Goal: Book appointment/travel/reservation

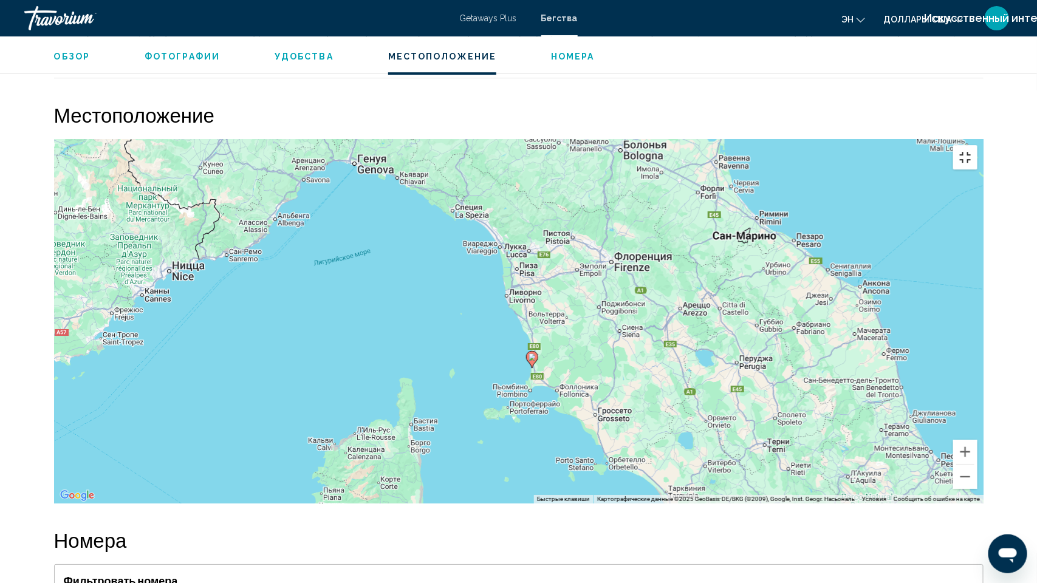
click at [978, 145] on button "Включить полноэкранный режим" at bounding box center [965, 157] width 24 height 24
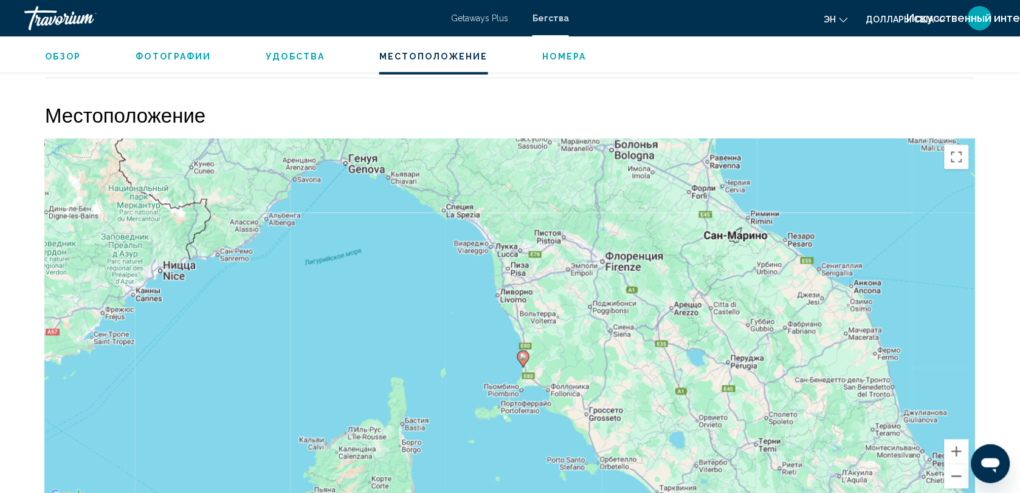
click at [933, 122] on div "Местоположение ← Переместить влево → Переместить вправо ↑ Переместить вверх ↓ П…" at bounding box center [510, 303] width 930 height 401
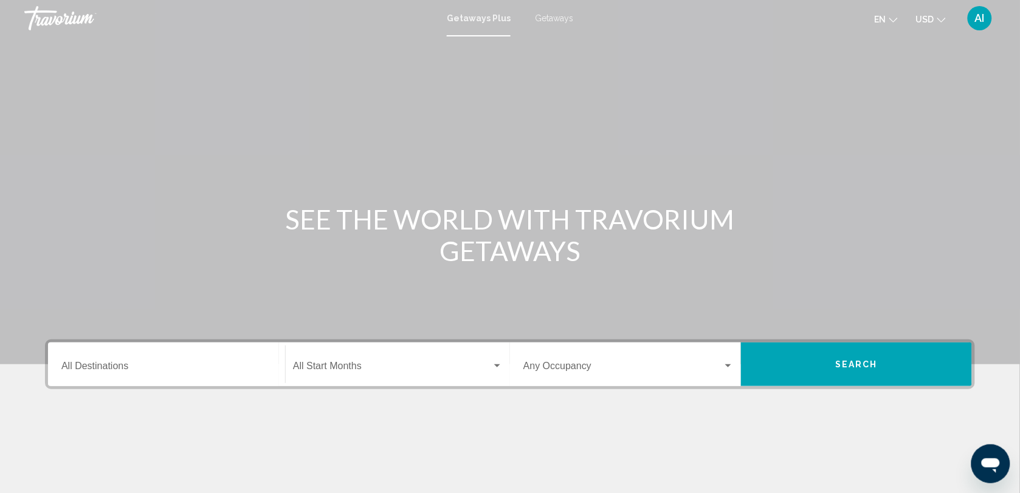
click at [551, 15] on span "Getaways" at bounding box center [554, 18] width 38 height 10
click at [100, 365] on input "Destination All Destinations" at bounding box center [166, 368] width 210 height 11
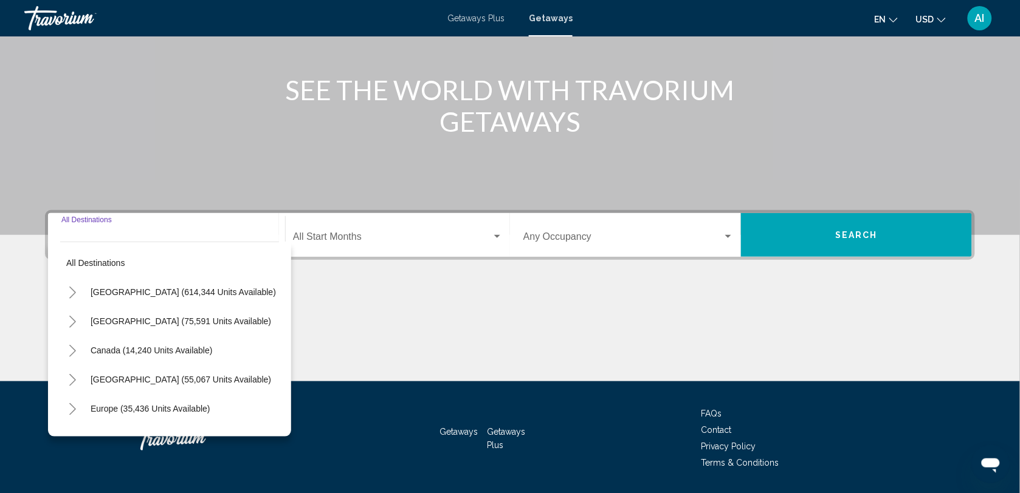
scroll to position [166, 0]
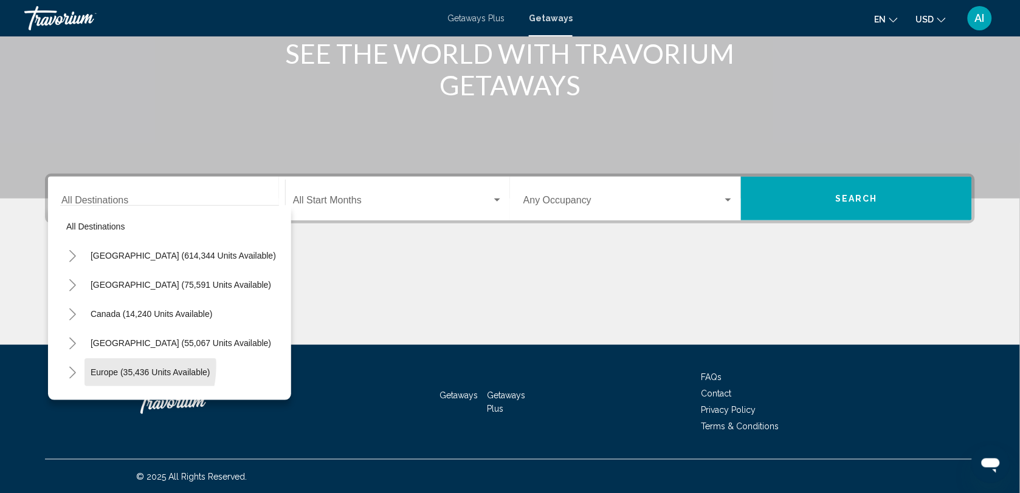
click at [100, 365] on button "Europe (35,436 units available)" at bounding box center [150, 373] width 132 height 28
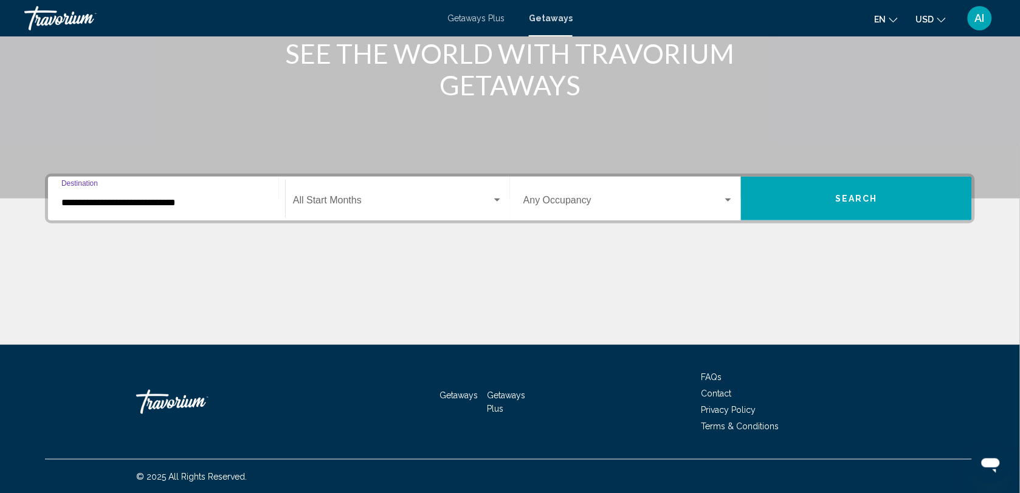
click at [179, 204] on input "**********" at bounding box center [166, 202] width 210 height 11
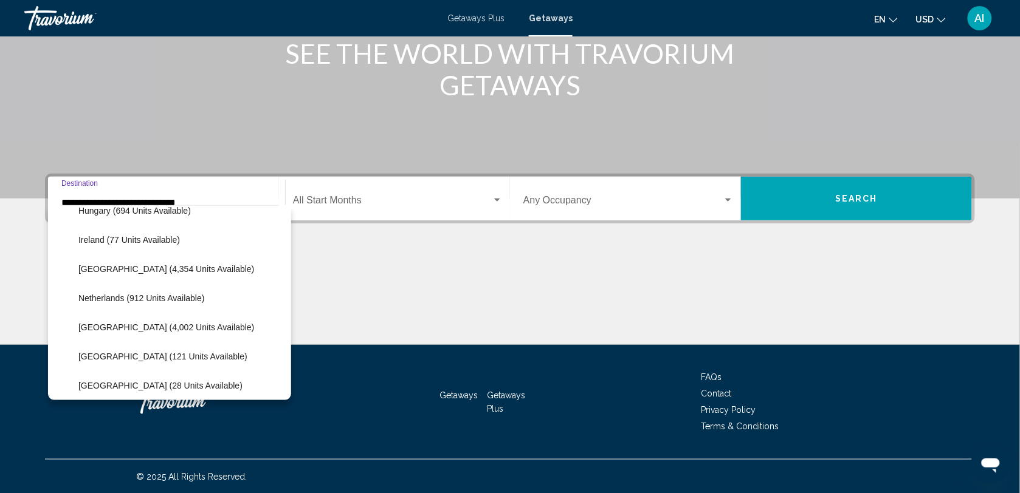
scroll to position [456, 0]
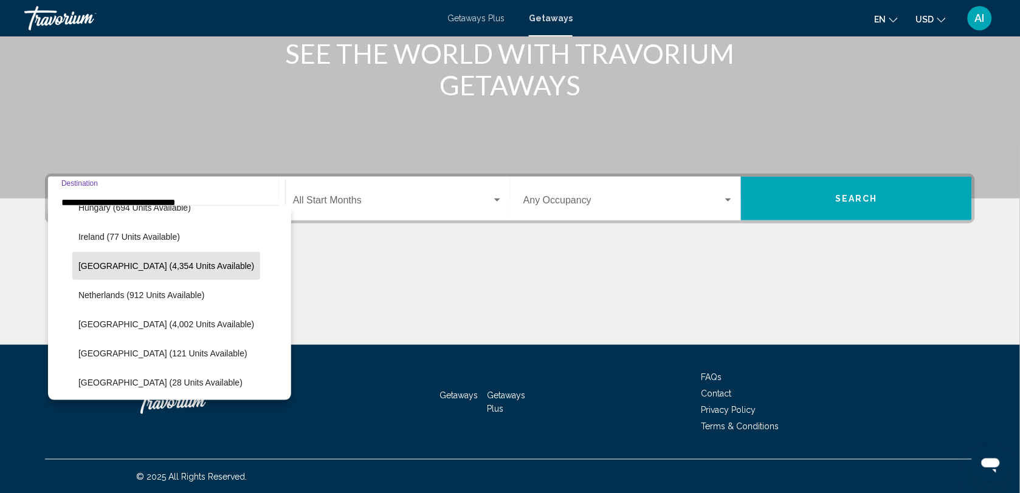
click at [157, 261] on span "Italy (4,354 units available)" at bounding box center [166, 266] width 176 height 10
type input "**********"
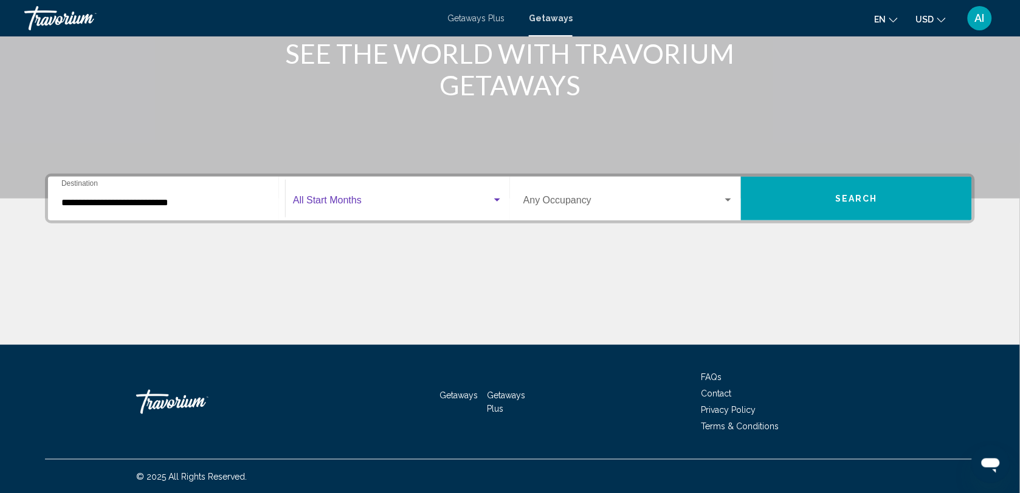
click at [368, 205] on span "Search widget" at bounding box center [392, 202] width 199 height 11
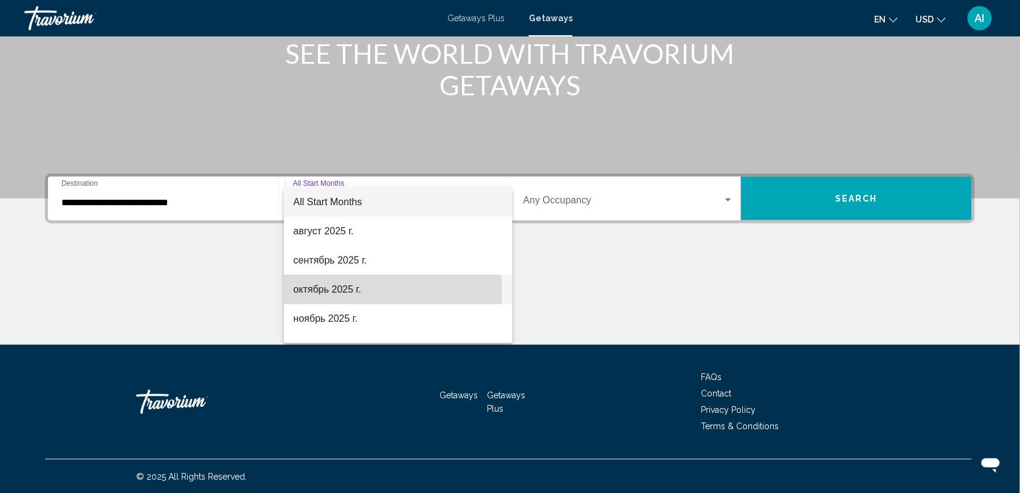
click at [366, 292] on span "октябрь 2025 г." at bounding box center [398, 289] width 210 height 29
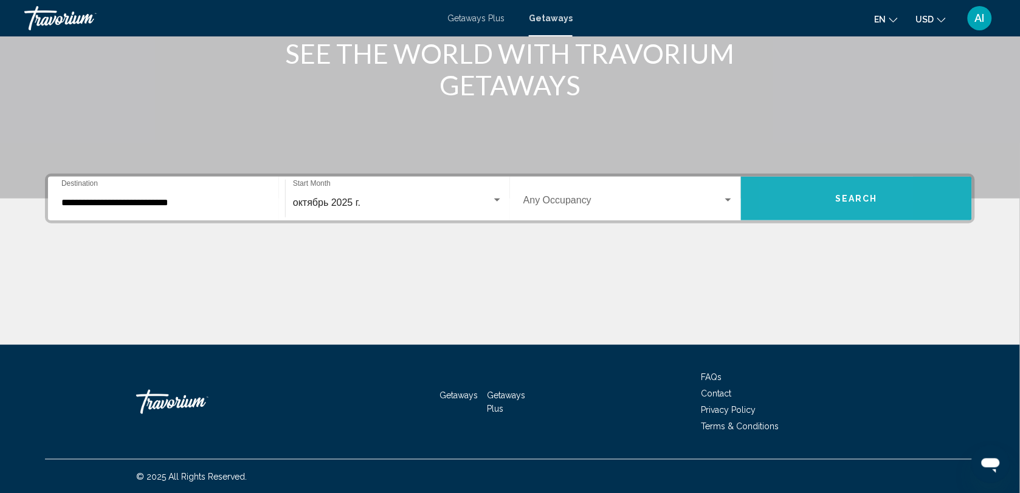
click at [789, 202] on button "Search" at bounding box center [856, 199] width 231 height 44
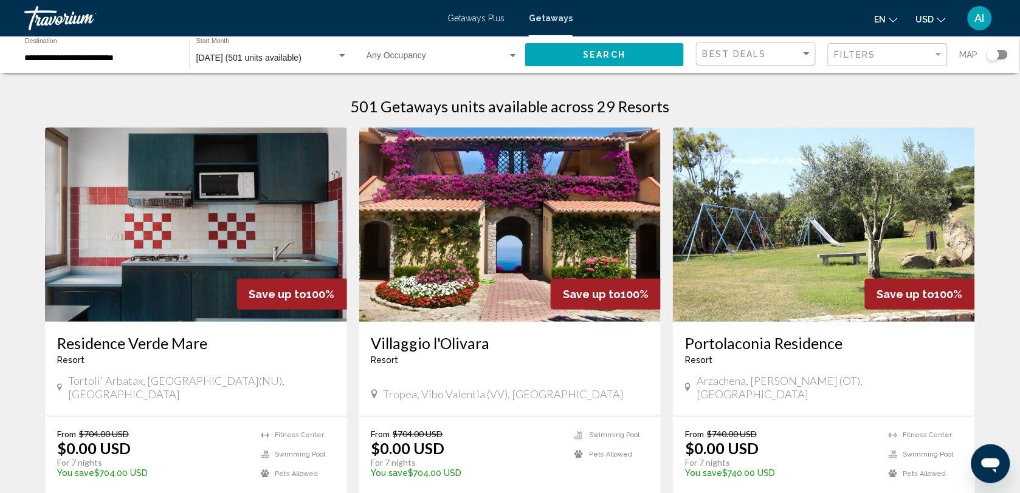
click at [1004, 58] on div "Search widget" at bounding box center [997, 55] width 21 height 10
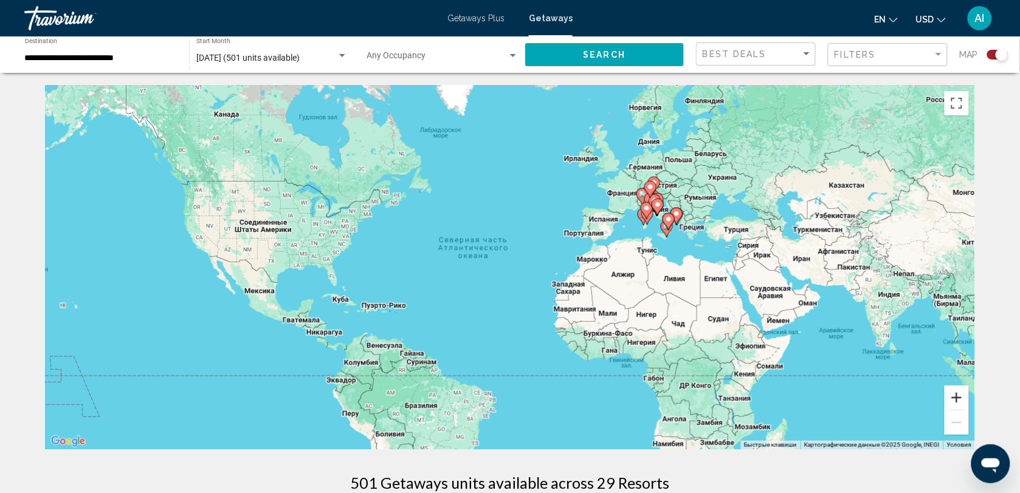
click at [951, 393] on button "Увеличить" at bounding box center [956, 398] width 24 height 24
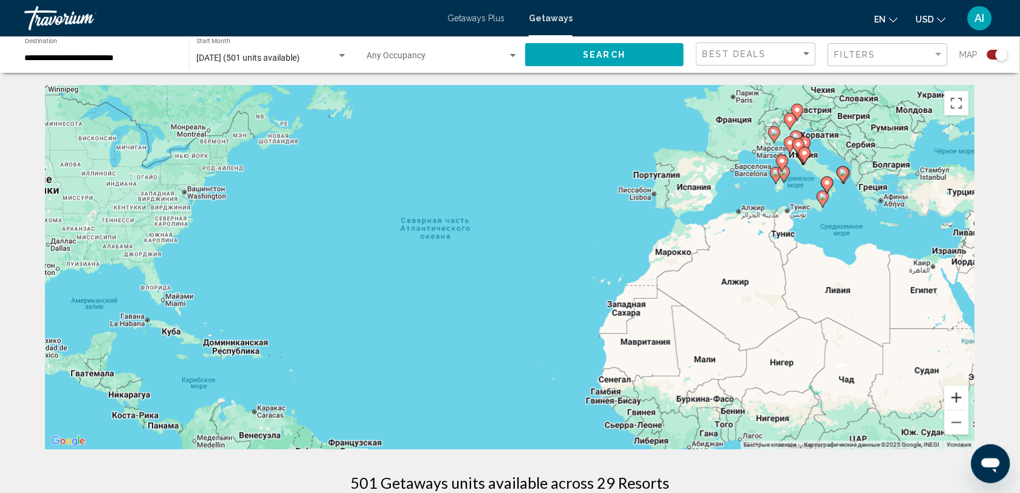
click at [951, 393] on button "Увеличить" at bounding box center [956, 398] width 24 height 24
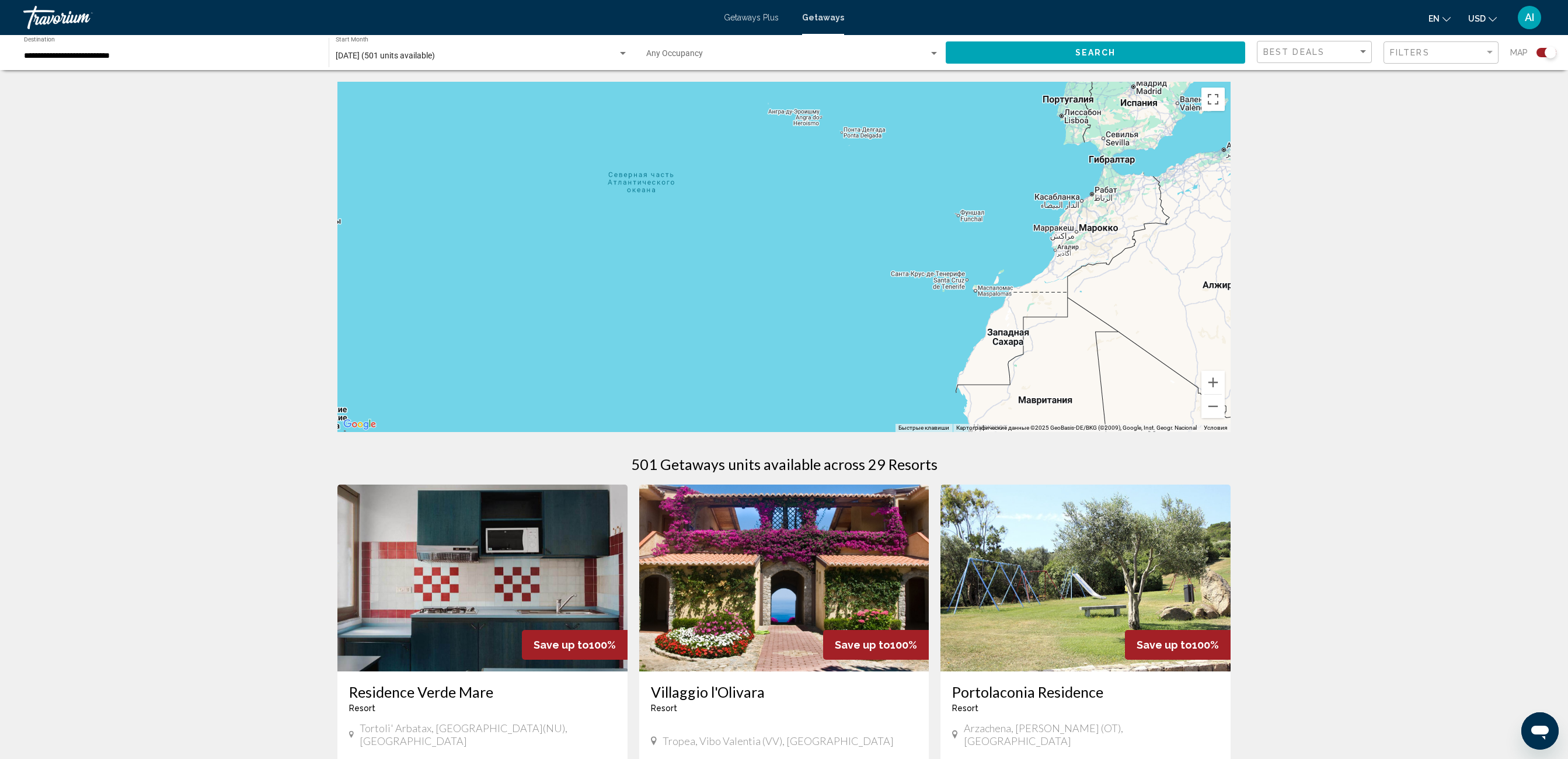
drag, startPoint x: 846, startPoint y: 234, endPoint x: 1064, endPoint y: 378, distance: 261.3
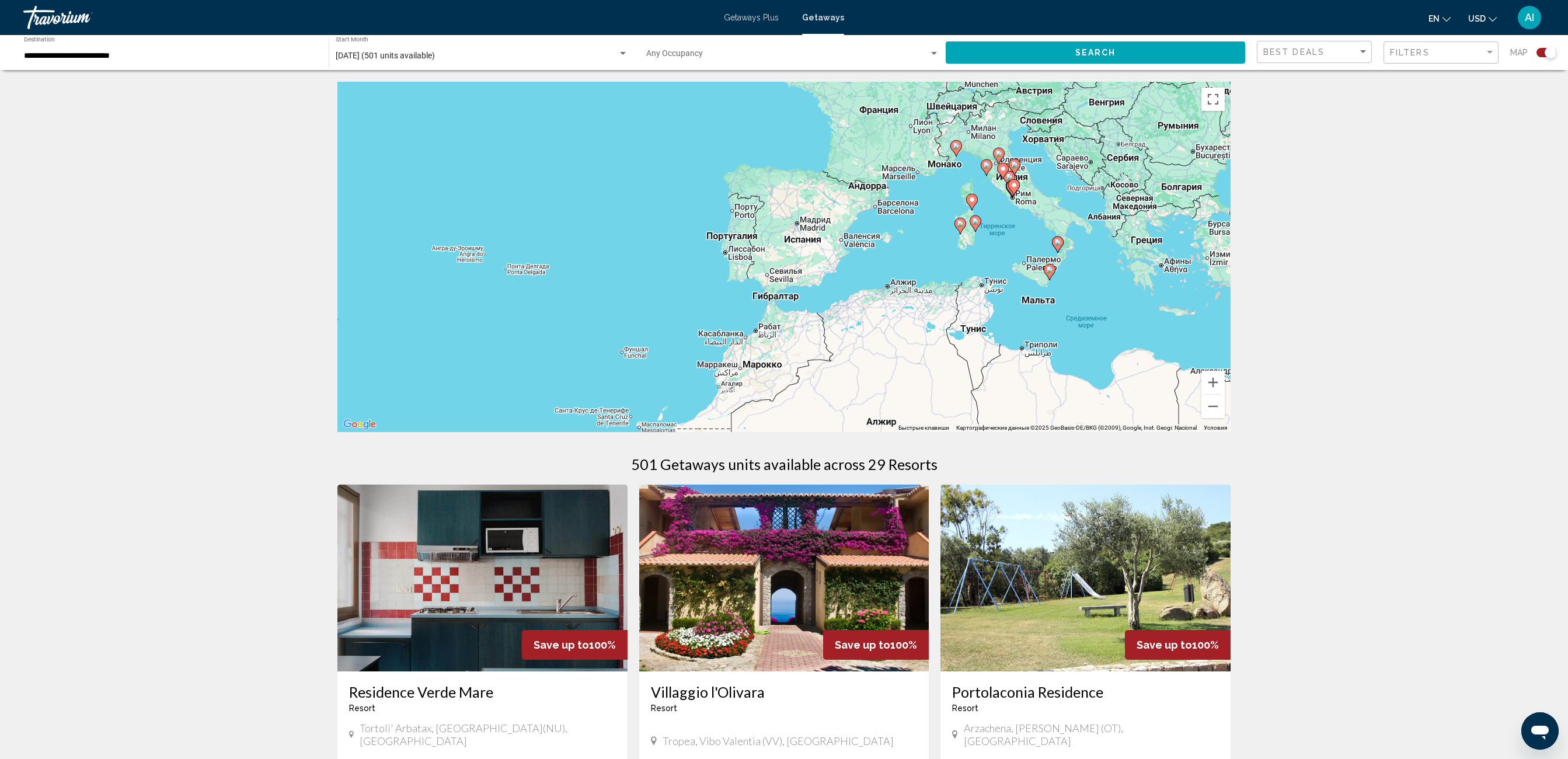
drag, startPoint x: 1064, startPoint y: 378, endPoint x: 526, endPoint y: 504, distance: 552.6
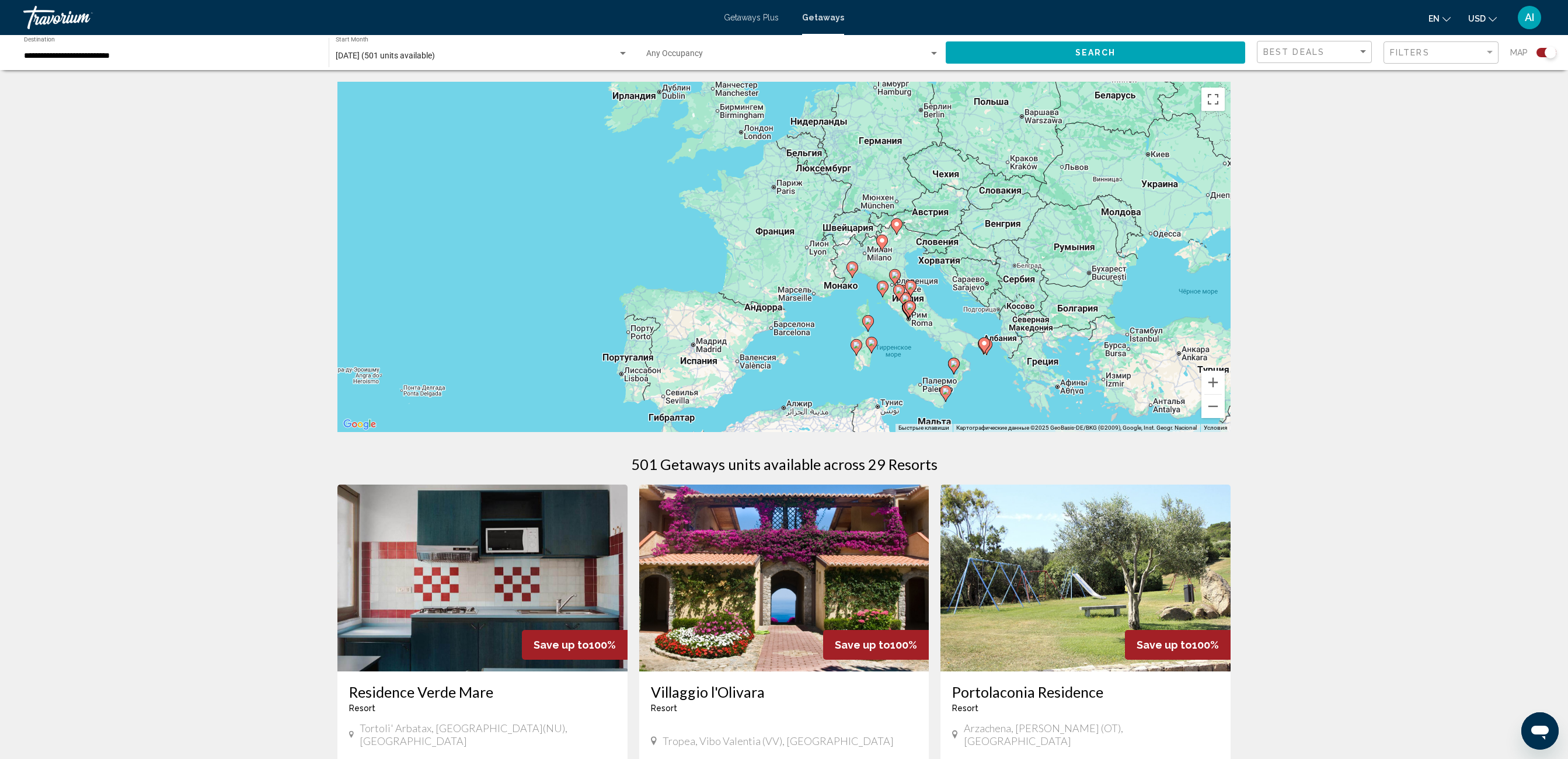
drag, startPoint x: 727, startPoint y: 321, endPoint x: 624, endPoint y: 443, distance: 159.7
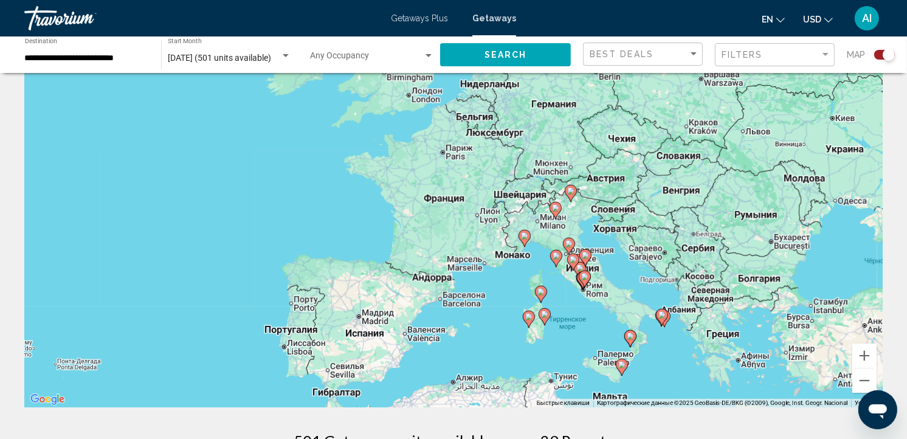
scroll to position [74, 0]
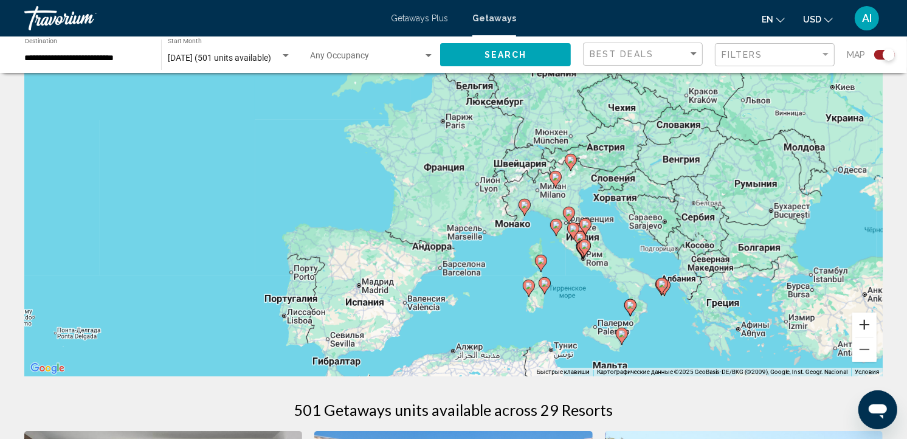
click at [865, 327] on button "Увеличить" at bounding box center [864, 324] width 24 height 24
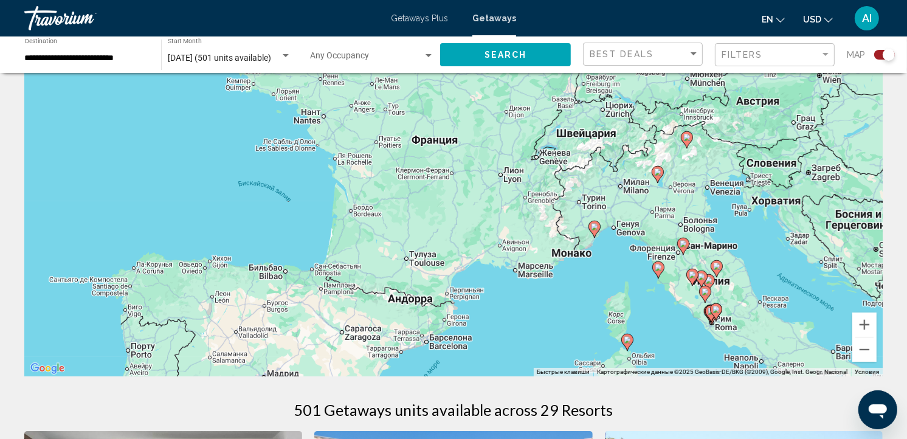
click at [655, 172] on image "Main content" at bounding box center [657, 171] width 7 height 7
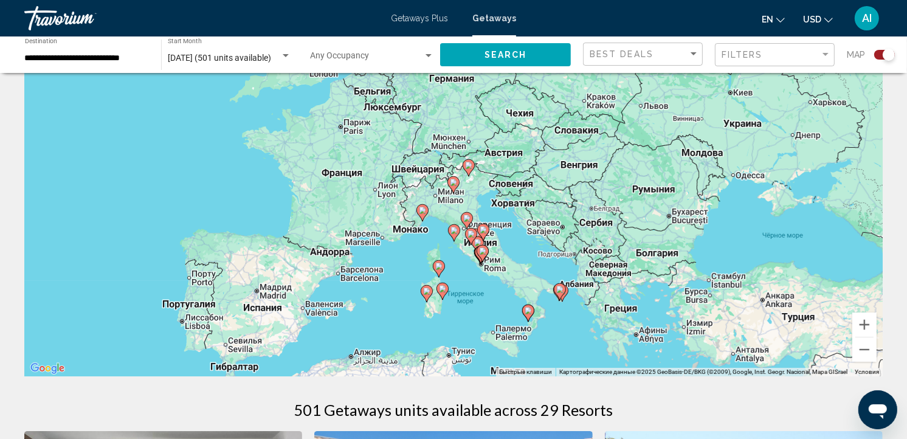
click at [453, 185] on image "Main content" at bounding box center [453, 182] width 7 height 7
type input "**********"
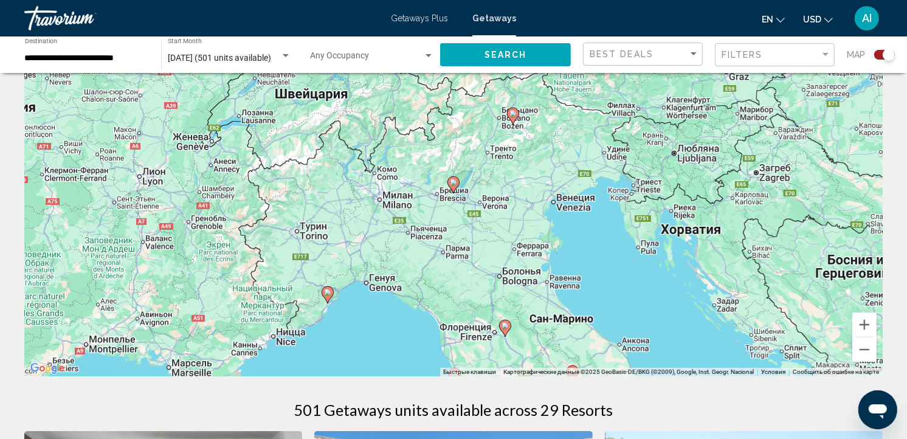
click at [453, 185] on image "Main content" at bounding box center [453, 182] width 7 height 7
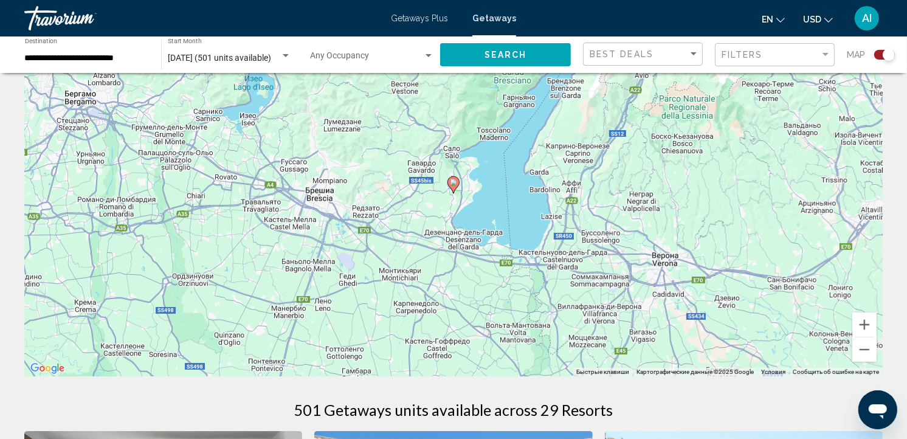
click at [453, 185] on image "Main content" at bounding box center [453, 182] width 7 height 7
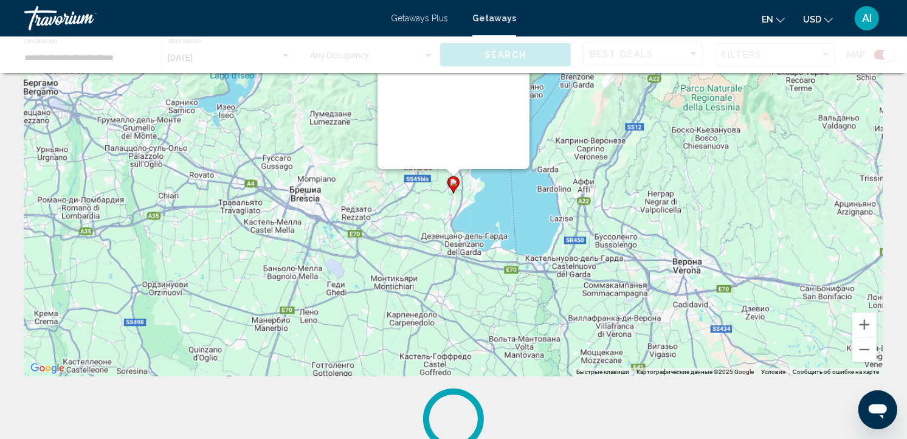
scroll to position [0, 0]
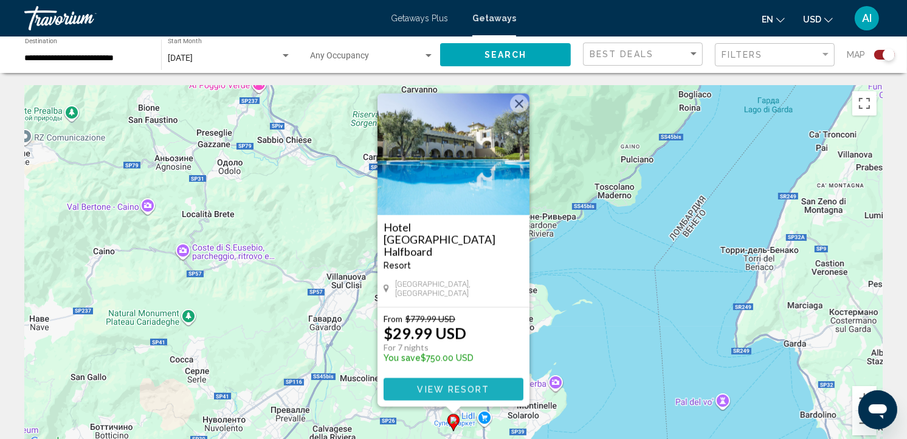
click at [478, 386] on span "View Resort" at bounding box center [453, 390] width 72 height 10
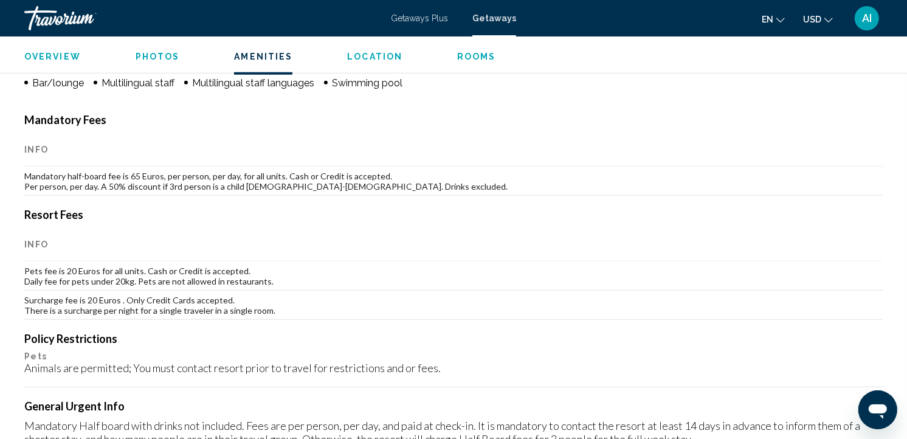
scroll to position [1012, 0]
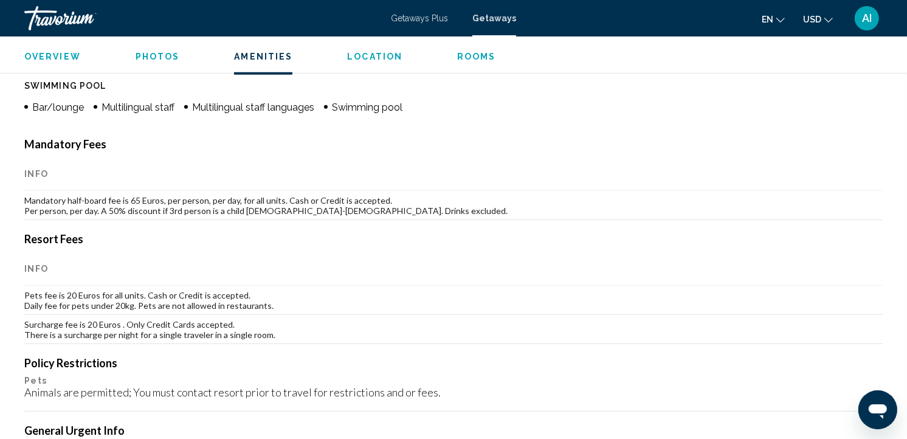
click at [464, 55] on span "Rooms" at bounding box center [476, 57] width 39 height 10
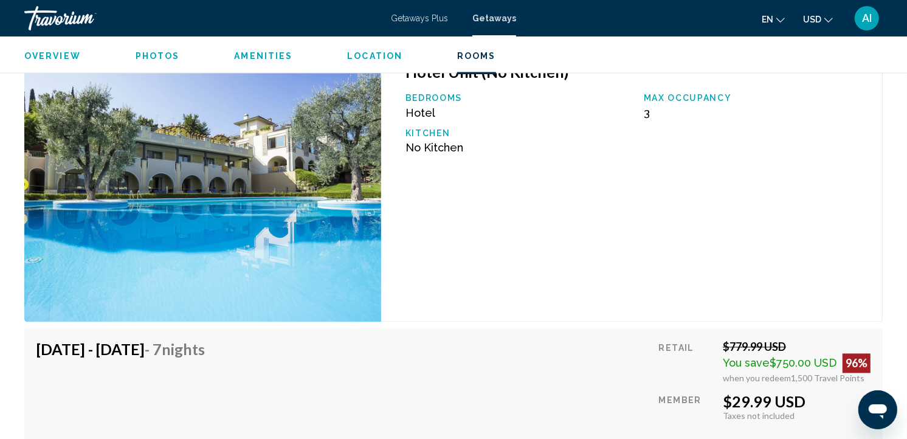
scroll to position [2025, 0]
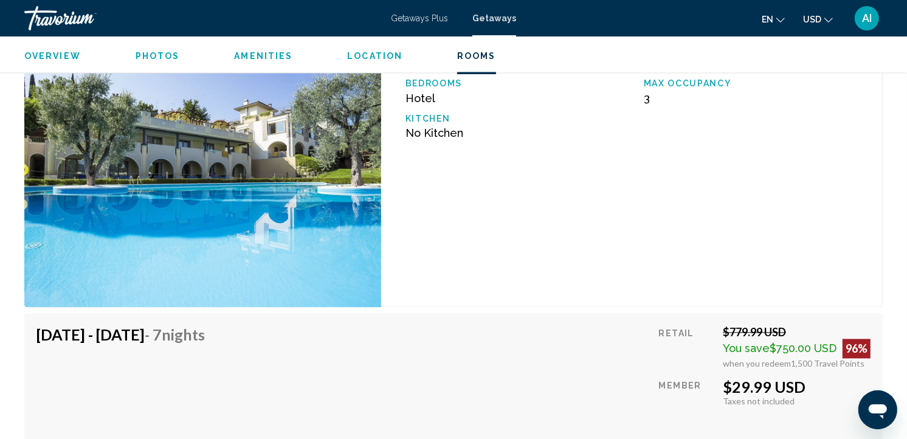
click at [162, 58] on span "Photos" at bounding box center [158, 57] width 44 height 10
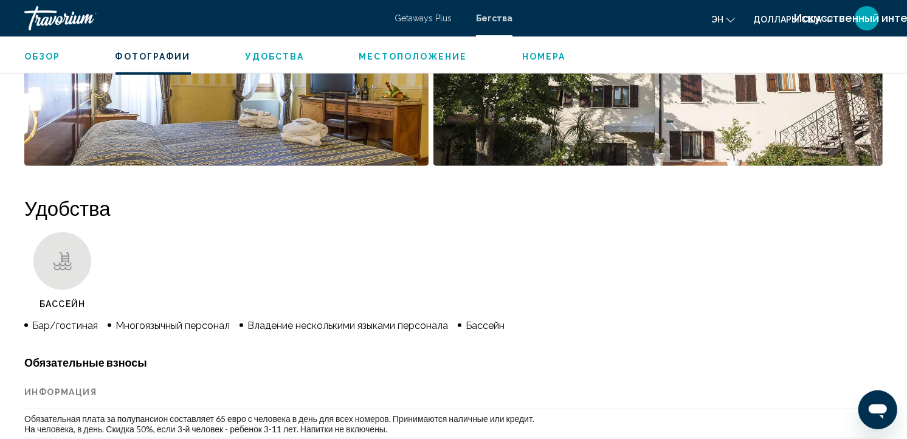
scroll to position [785, 0]
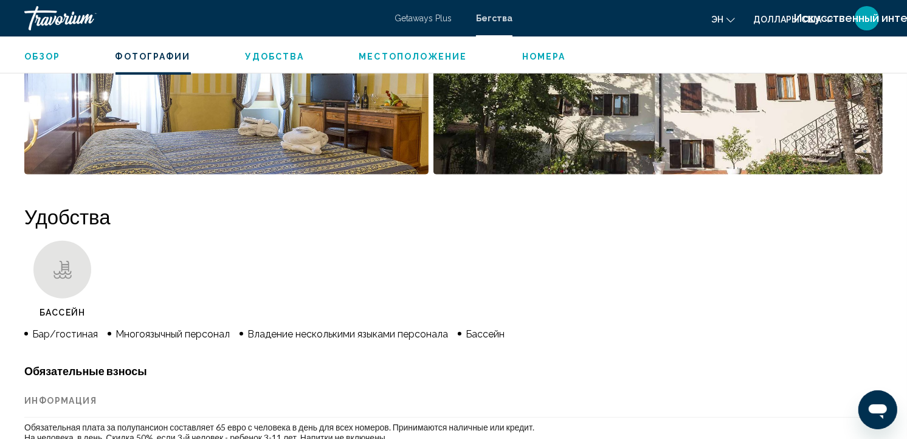
click at [410, 55] on span "Местоположение" at bounding box center [413, 57] width 108 height 10
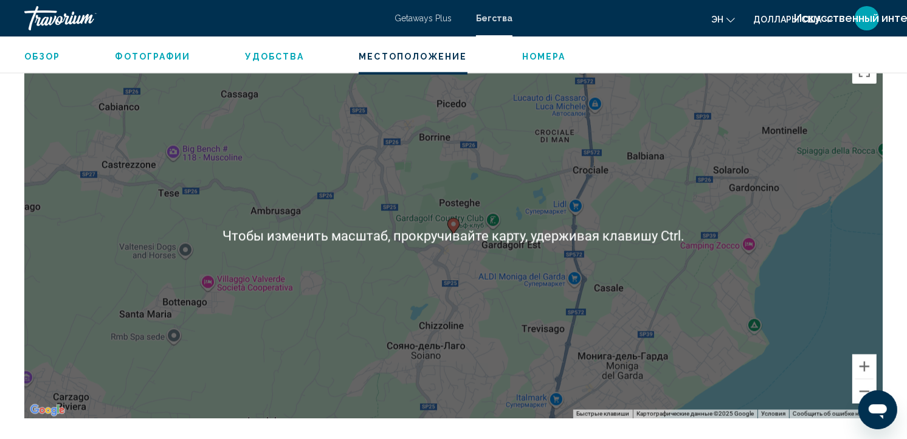
scroll to position [1657, 0]
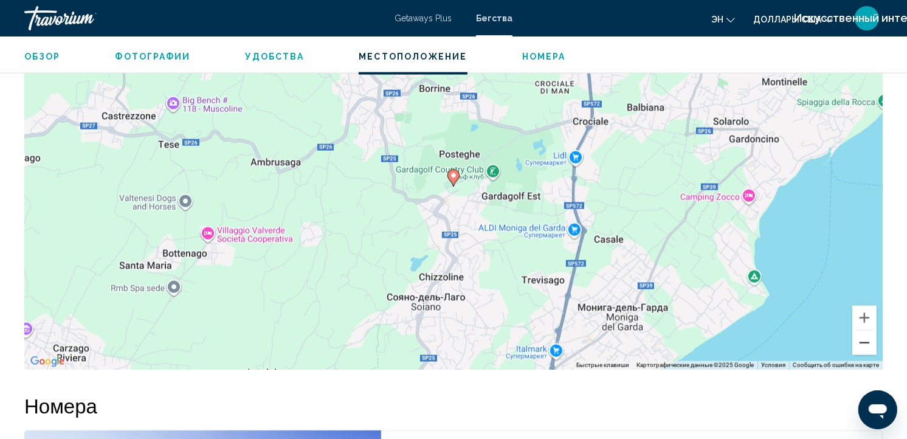
click at [858, 343] on button "Уменьшить" at bounding box center [864, 343] width 24 height 24
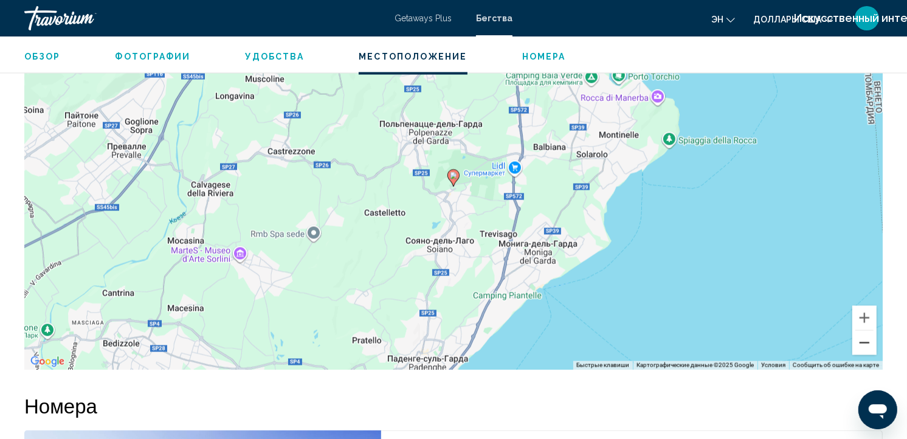
click at [858, 343] on button "Уменьшить" at bounding box center [864, 343] width 24 height 24
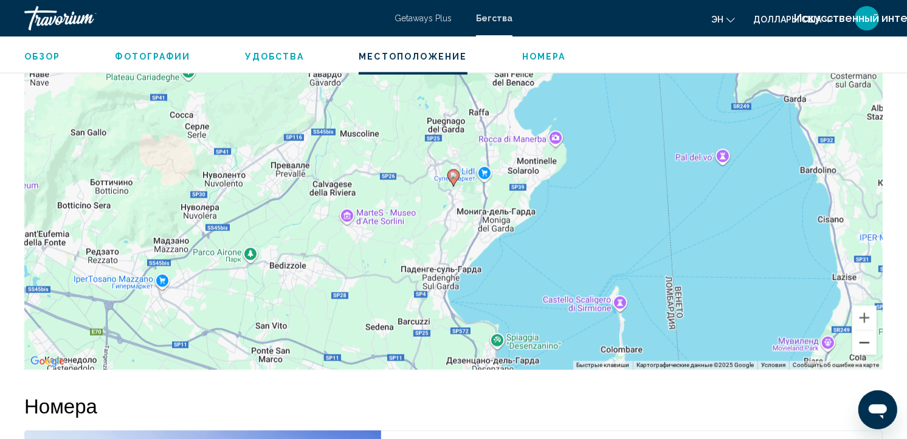
click at [858, 343] on button "Уменьшить" at bounding box center [864, 343] width 24 height 24
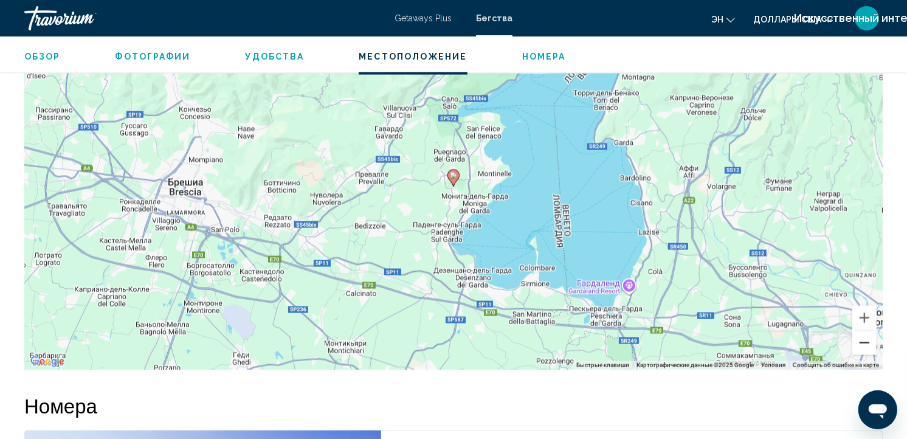
click at [858, 343] on button "Уменьшить" at bounding box center [864, 343] width 24 height 24
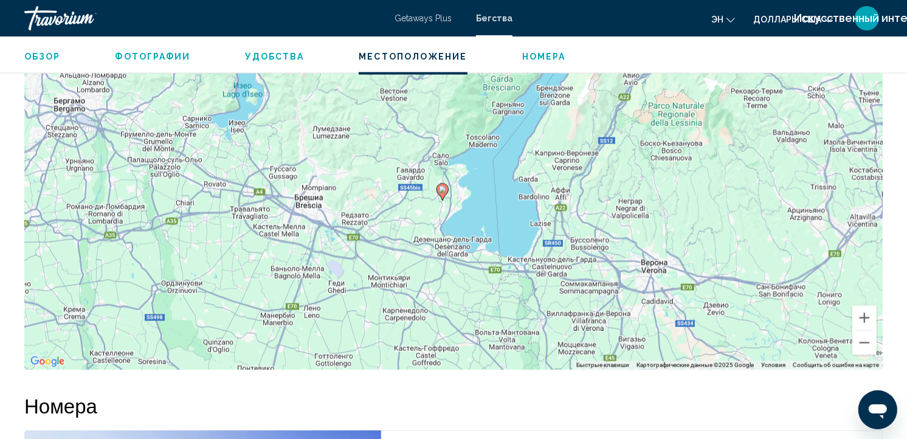
drag, startPoint x: 778, startPoint y: 260, endPoint x: 764, endPoint y: 280, distance: 23.9
click at [764, 280] on div "Чтобы активировать перетаскивание с помощью клавиатуры, нажмите Alt + Ввод. Пос…" at bounding box center [453, 187] width 858 height 365
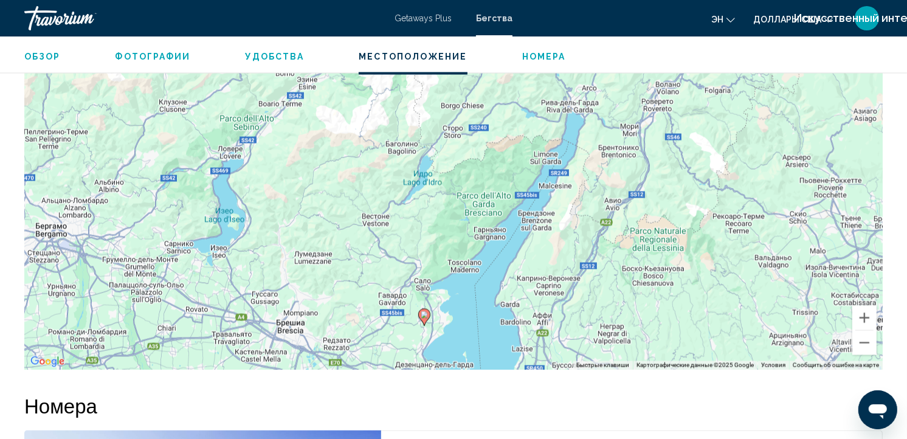
drag, startPoint x: 710, startPoint y: 180, endPoint x: 693, endPoint y: 305, distance: 126.3
click at [693, 305] on div "Чтобы активировать перетаскивание с помощью клавиатуры, нажмите Alt + Ввод. Пос…" at bounding box center [453, 187] width 858 height 365
